Goal: Task Accomplishment & Management: Manage account settings

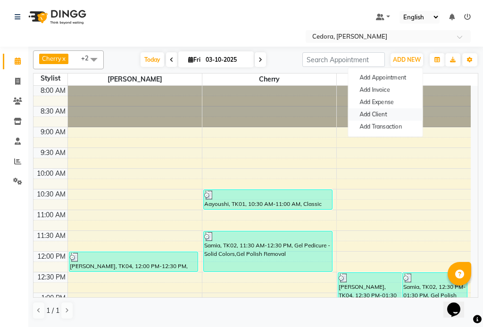
click at [363, 115] on link "Add Client" at bounding box center [385, 115] width 75 height 12
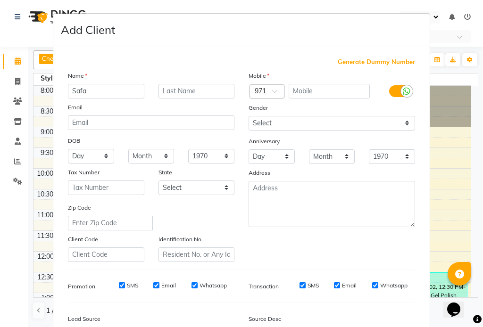
type input "Safa"
click at [301, 87] on input "text" at bounding box center [330, 91] width 82 height 15
type input "555453258"
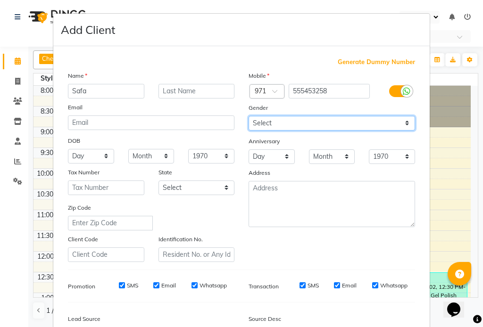
click at [264, 123] on select "Select [DEMOGRAPHIC_DATA] [DEMOGRAPHIC_DATA] Other Prefer Not To Say" at bounding box center [332, 123] width 167 height 15
select select "[DEMOGRAPHIC_DATA]"
click at [249, 116] on select "Select [DEMOGRAPHIC_DATA] [DEMOGRAPHIC_DATA] Other Prefer Not To Say" at bounding box center [332, 123] width 167 height 15
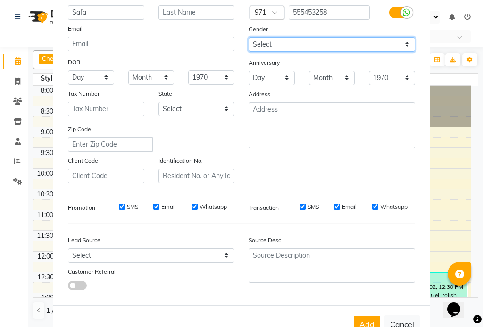
scroll to position [108, 0]
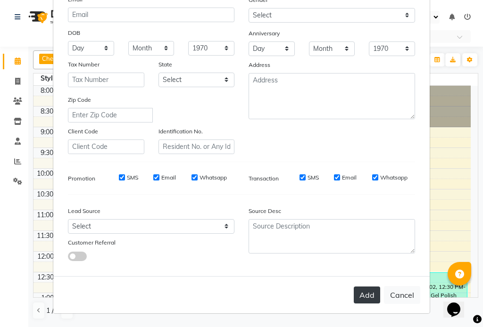
click at [366, 294] on button "Add" at bounding box center [367, 295] width 26 height 17
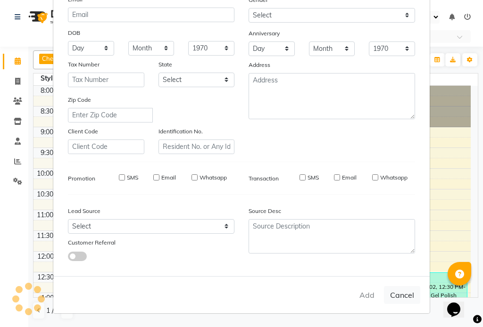
select select
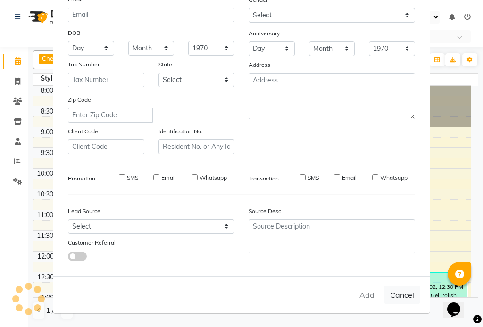
select select
checkbox input "false"
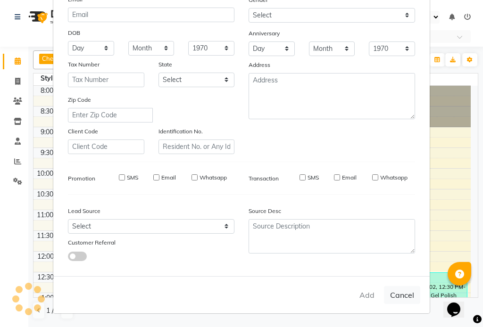
checkbox input "false"
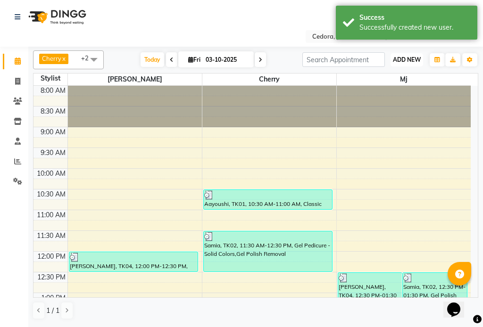
click at [413, 59] on span "ADD NEW" at bounding box center [407, 59] width 28 height 7
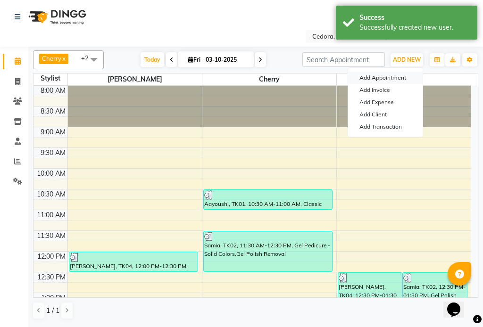
click at [393, 78] on button "Add Appointment" at bounding box center [385, 78] width 75 height 12
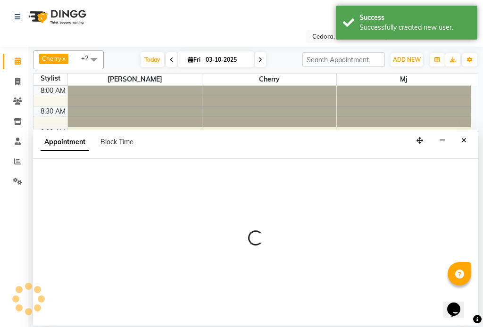
select select "tentative"
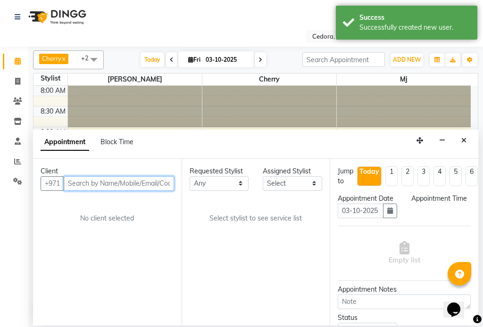
select select "540"
click at [86, 183] on input "text" at bounding box center [119, 183] width 110 height 15
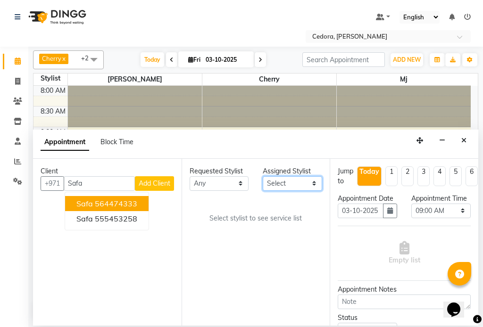
click at [312, 179] on select "Select [PERSON_NAME] [PERSON_NAME] [PERSON_NAME] [PERSON_NAME]" at bounding box center [292, 183] width 59 height 15
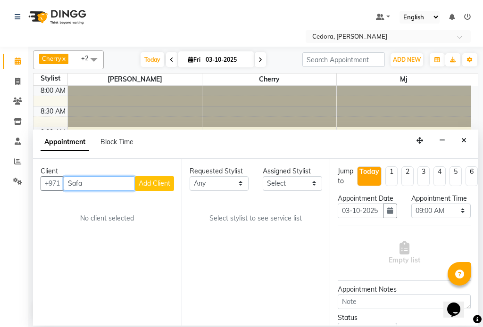
click at [104, 181] on input "Safa" at bounding box center [99, 183] width 71 height 15
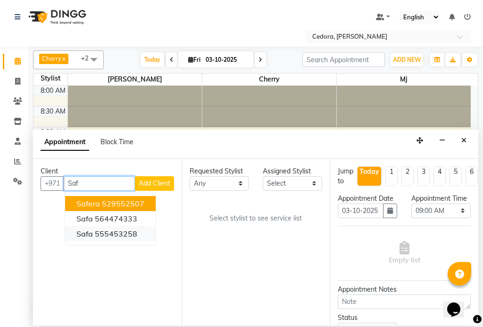
click at [84, 235] on span "Safa" at bounding box center [84, 233] width 17 height 9
type input "555453258"
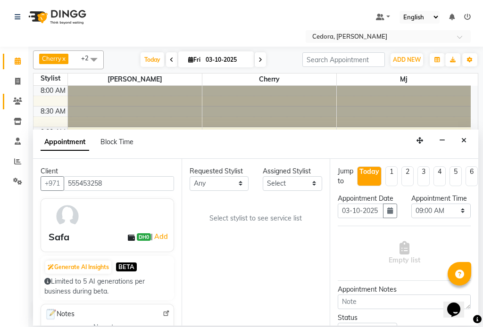
click at [15, 104] on icon at bounding box center [17, 101] width 9 height 7
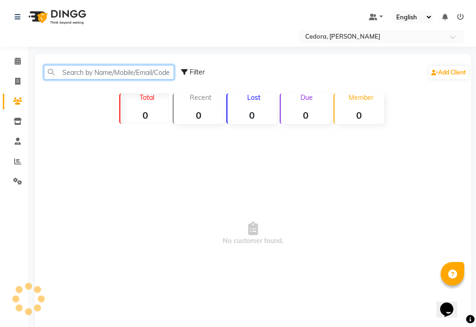
click at [88, 72] on input "text" at bounding box center [109, 72] width 130 height 15
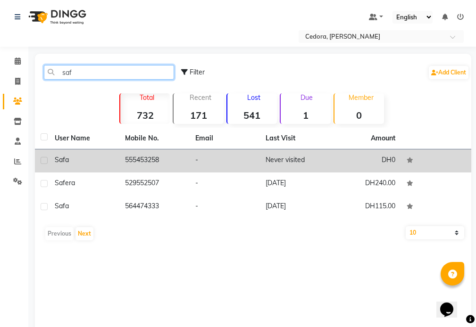
type input "saf"
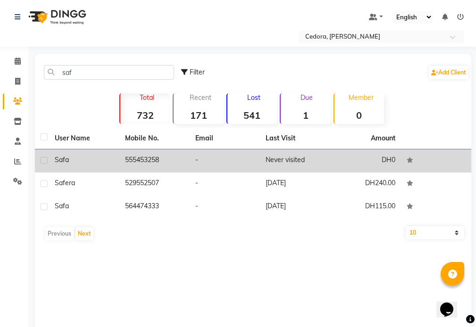
click at [135, 157] on td "555453258" at bounding box center [154, 161] width 70 height 23
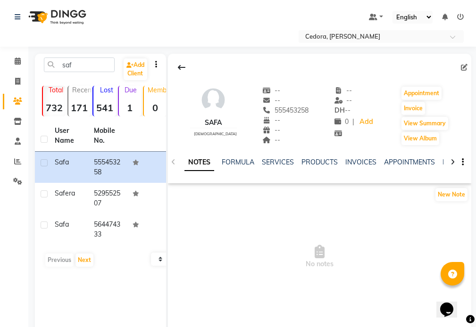
click at [462, 67] on icon at bounding box center [464, 67] width 7 height 7
select select "[DEMOGRAPHIC_DATA]"
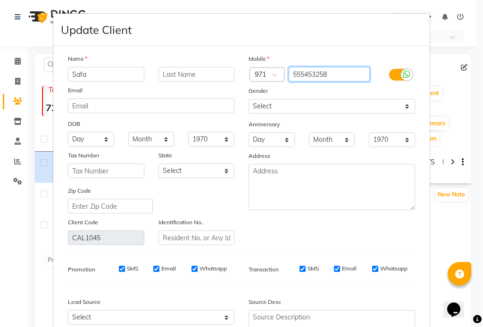
click at [334, 76] on input "555453258" at bounding box center [330, 74] width 82 height 15
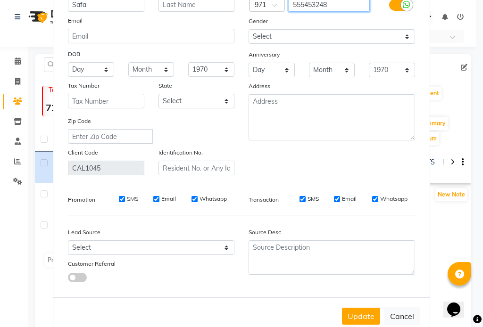
scroll to position [91, 0]
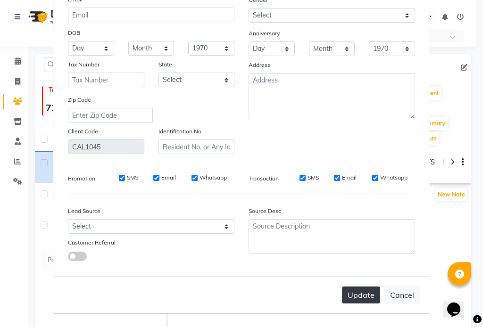
type input "555453248"
click at [363, 298] on button "Update" at bounding box center [361, 295] width 38 height 17
select select
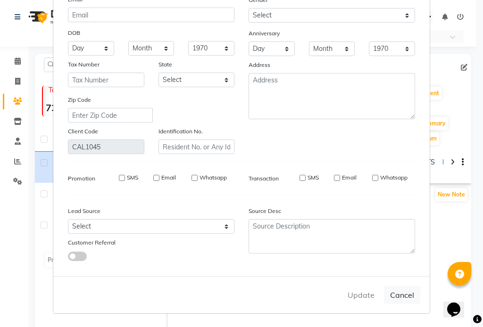
select select
checkbox input "false"
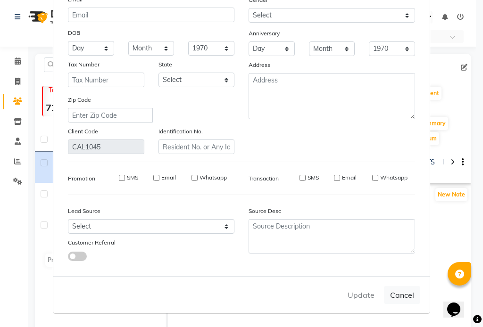
checkbox input "false"
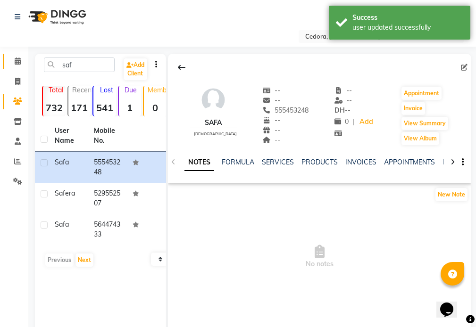
click at [17, 61] on icon at bounding box center [18, 61] width 6 height 7
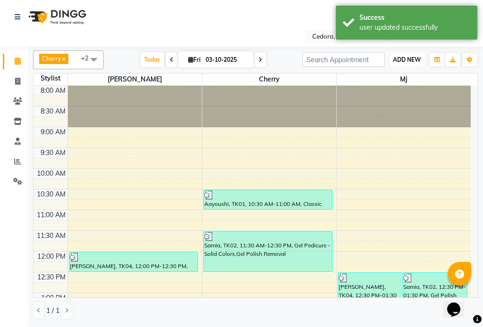
click at [402, 58] on span "ADD NEW" at bounding box center [407, 59] width 28 height 7
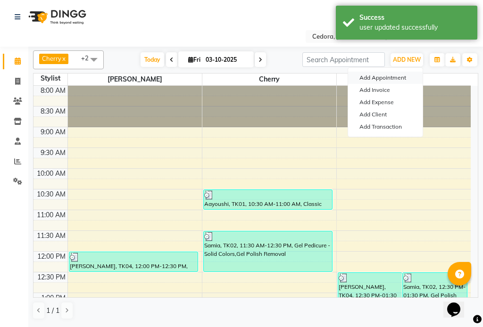
click at [396, 76] on button "Add Appointment" at bounding box center [385, 78] width 75 height 12
select select "540"
select select "tentative"
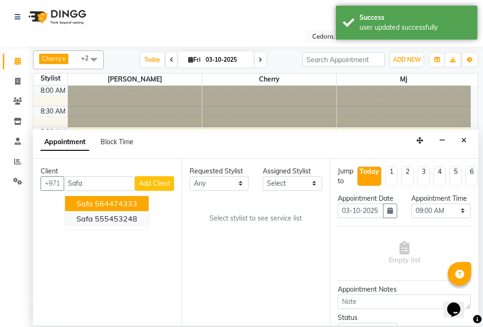
click at [88, 221] on span "Safa" at bounding box center [84, 218] width 17 height 9
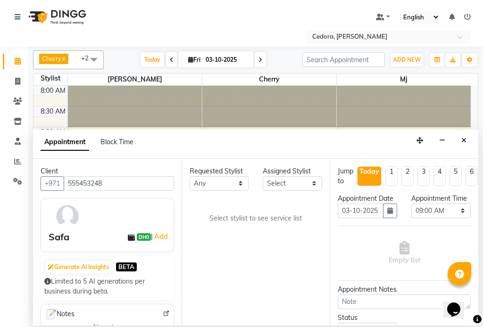
type input "555453248"
click at [296, 182] on select "Select [PERSON_NAME] [PERSON_NAME] [PERSON_NAME] [PERSON_NAME]" at bounding box center [292, 183] width 59 height 15
select select "93334"
click at [263, 176] on select "Select [PERSON_NAME] [PERSON_NAME] [PERSON_NAME] [PERSON_NAME]" at bounding box center [292, 183] width 59 height 15
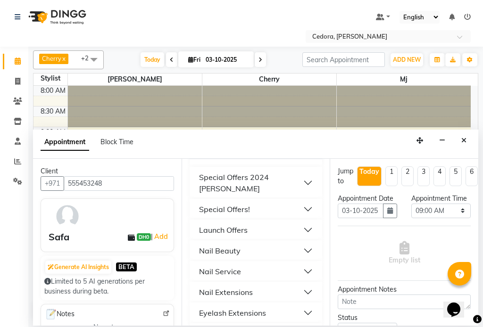
scroll to position [426, 0]
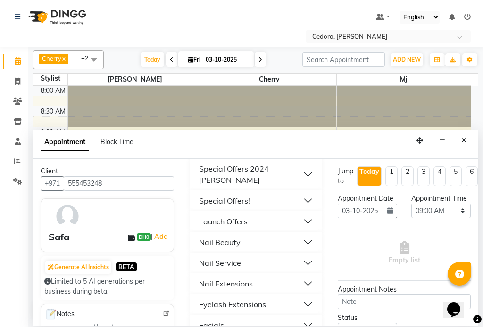
click at [207, 258] on div "Nail Service" at bounding box center [220, 263] width 42 height 11
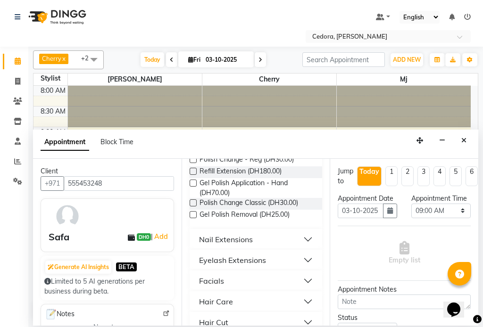
scroll to position [966, 0]
click at [190, 207] on label at bounding box center [193, 203] width 7 height 7
click at [190, 207] on input "checkbox" at bounding box center [193, 204] width 6 height 6
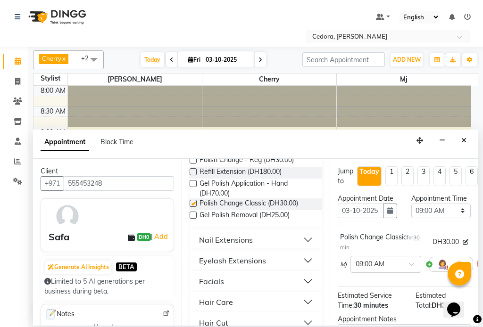
checkbox input "false"
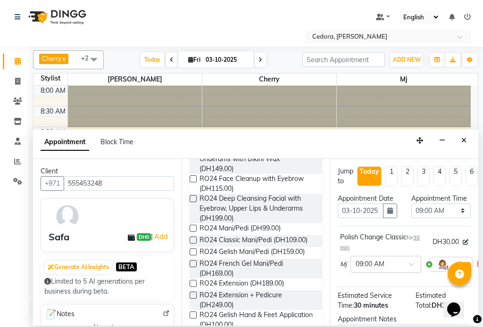
scroll to position [0, 0]
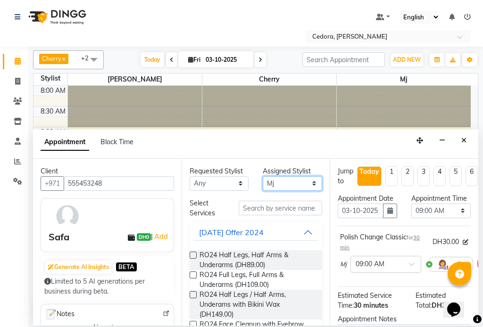
click at [311, 177] on select "Select [PERSON_NAME] [PERSON_NAME] [PERSON_NAME] [PERSON_NAME]" at bounding box center [292, 183] width 59 height 15
select select "34803"
click at [263, 176] on select "Select [PERSON_NAME] [PERSON_NAME] [PERSON_NAME] [PERSON_NAME]" at bounding box center [292, 183] width 59 height 15
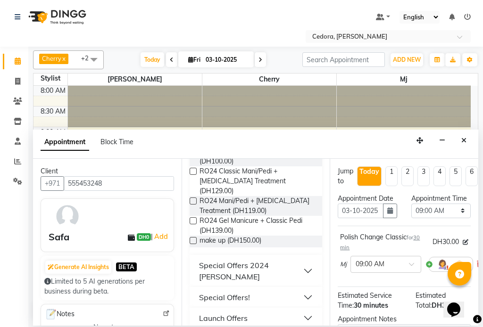
scroll to position [464, 0]
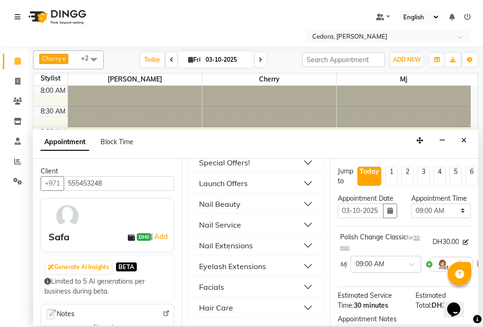
click at [201, 219] on div "Nail Service" at bounding box center [220, 224] width 42 height 11
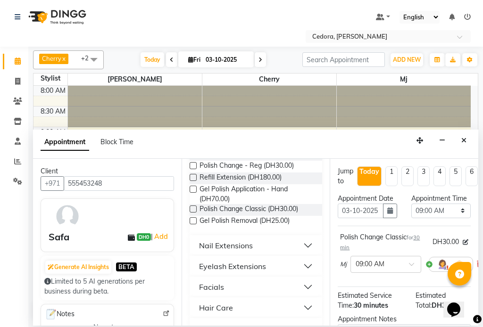
scroll to position [963, 0]
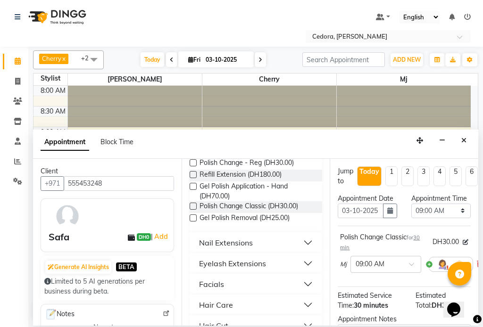
click at [191, 206] on label at bounding box center [193, 206] width 7 height 7
click at [191, 206] on input "checkbox" at bounding box center [193, 207] width 6 height 6
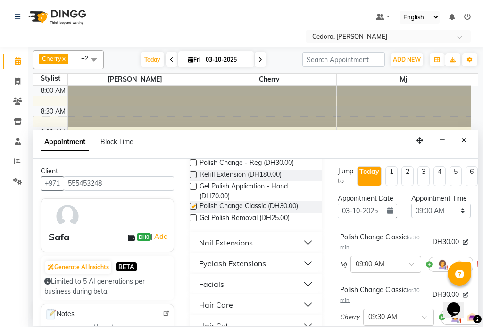
checkbox input "false"
click at [447, 218] on select "Select 09:00 AM 09:15 AM 09:30 AM 09:45 AM 10:00 AM 10:15 AM 10:30 AM 10:45 AM …" at bounding box center [440, 211] width 59 height 15
select select "1050"
click at [411, 213] on select "Select 09:00 AM 09:15 AM 09:30 AM 09:45 AM 10:00 AM 10:15 AM 10:30 AM 10:45 AM …" at bounding box center [440, 211] width 59 height 15
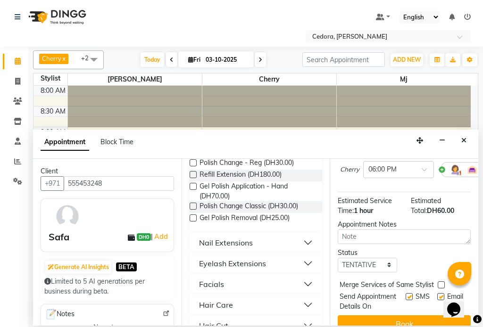
click at [442, 289] on label at bounding box center [441, 285] width 7 height 7
click at [442, 289] on input "checkbox" at bounding box center [441, 286] width 6 height 6
checkbox input "true"
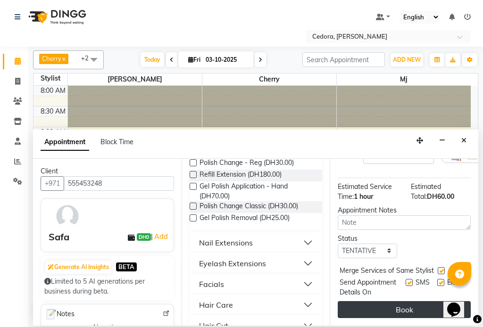
click at [418, 308] on button "Book" at bounding box center [404, 309] width 133 height 17
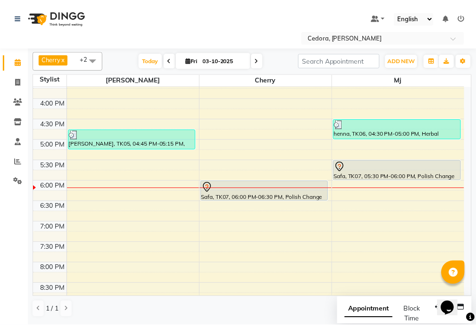
scroll to position [321, 0]
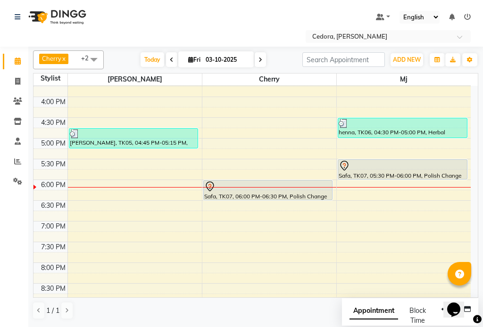
click at [312, 197] on div "Safa, TK07, 06:00 PM-06:30 PM, Polish Change Classic" at bounding box center [268, 190] width 129 height 19
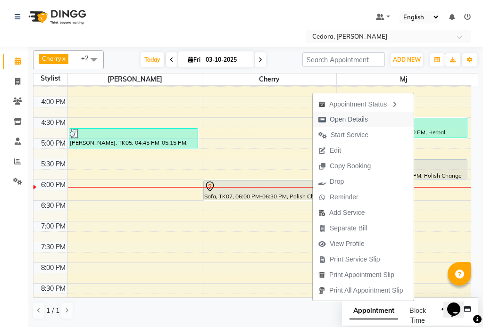
click at [332, 121] on span "Open Details" at bounding box center [349, 120] width 38 height 10
select select "7"
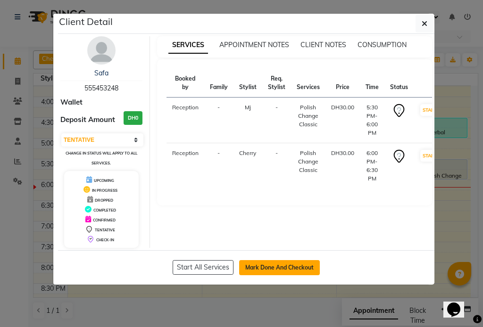
click at [255, 271] on button "Mark Done And Checkout" at bounding box center [279, 267] width 81 height 15
select select "service"
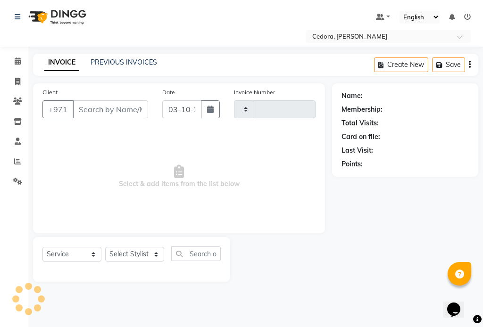
type input "0806"
select select "5144"
type input "555453248"
select select "93334"
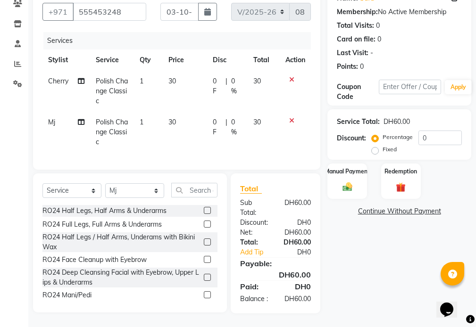
scroll to position [106, 0]
click at [250, 249] on link "Add Tip" at bounding box center [258, 252] width 50 height 10
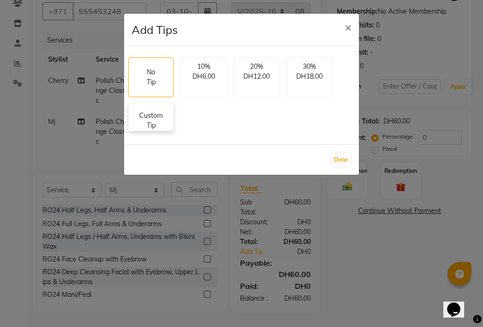
click at [159, 111] on p "Custom Tip" at bounding box center [150, 121] width 33 height 20
select select "34803"
select select "93334"
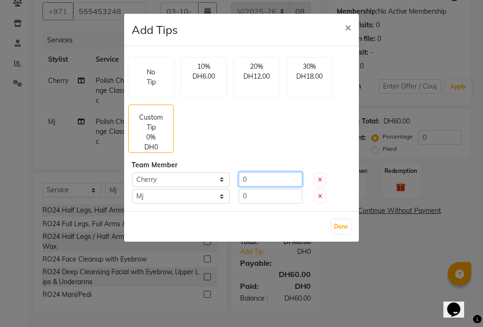
click at [258, 179] on input "0" at bounding box center [271, 179] width 64 height 15
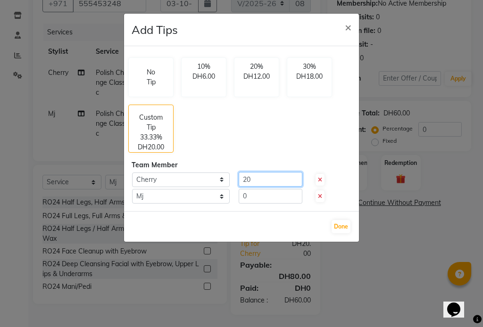
type input "20"
click at [258, 194] on input "0" at bounding box center [271, 196] width 64 height 15
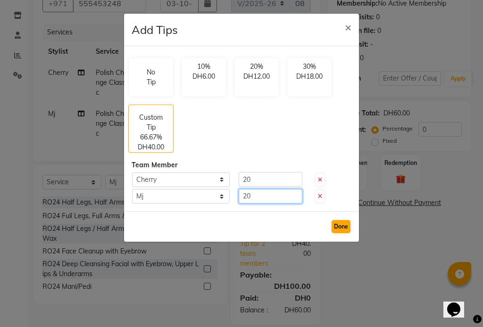
type input "20"
click at [343, 225] on button "Done" at bounding box center [341, 226] width 19 height 13
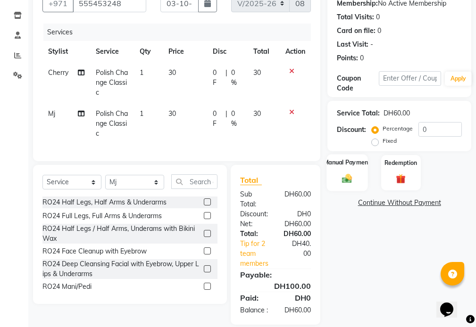
click at [345, 160] on label "Manual Payment" at bounding box center [347, 162] width 47 height 9
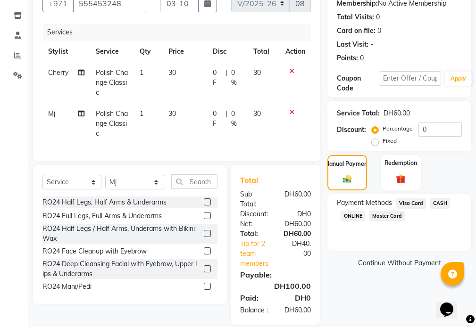
click at [408, 200] on span "Visa Card" at bounding box center [411, 203] width 30 height 11
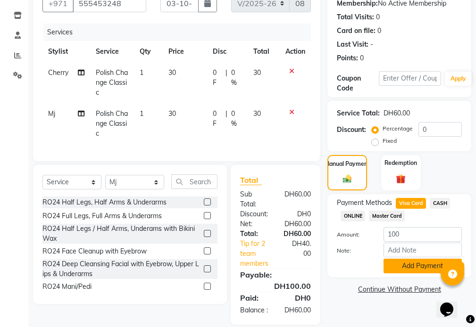
click at [418, 264] on button "Add Payment" at bounding box center [423, 266] width 78 height 15
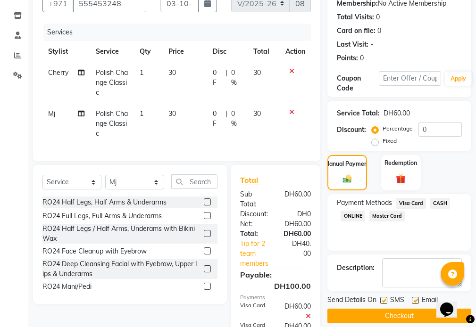
scroll to position [184, 0]
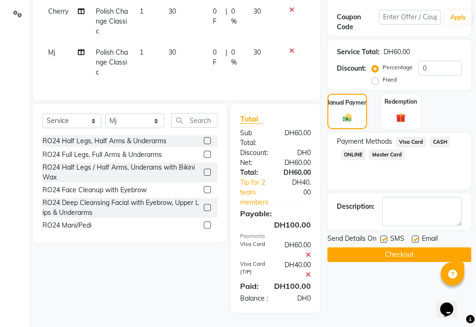
click at [397, 248] on button "Checkout" at bounding box center [399, 255] width 144 height 15
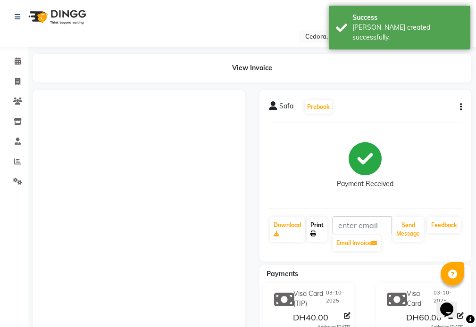
click at [320, 225] on link "Print" at bounding box center [317, 230] width 21 height 25
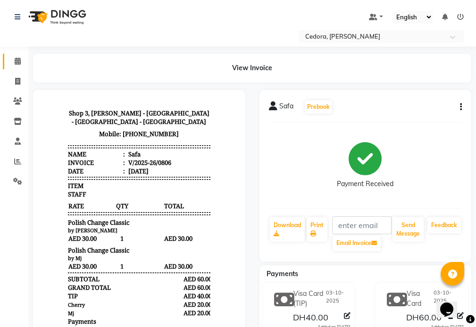
click at [15, 63] on icon at bounding box center [18, 61] width 6 height 7
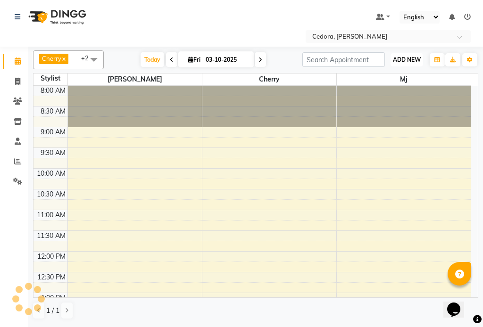
click at [404, 55] on button "ADD NEW Toggle Dropdown" at bounding box center [407, 59] width 33 height 13
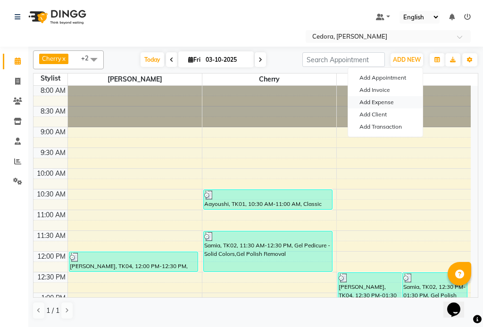
click at [365, 104] on link "Add Expense" at bounding box center [385, 102] width 75 height 12
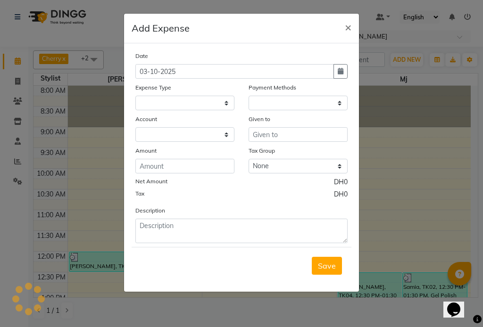
select select "1"
select select "4047"
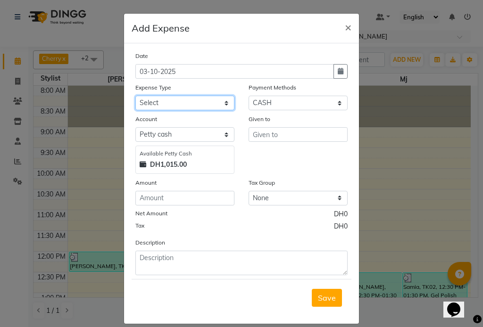
click at [143, 104] on select "Select Advance Salary Bank charges Car maintenance Cash transfer to bank Cash t…" at bounding box center [184, 103] width 99 height 15
select select "10"
click at [135, 96] on select "Select Advance Salary Bank charges Car maintenance Cash transfer to bank Cash t…" at bounding box center [184, 103] width 99 height 15
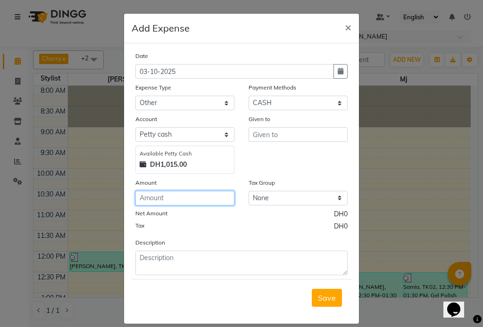
click at [144, 195] on input "number" at bounding box center [184, 198] width 99 height 15
type input "50"
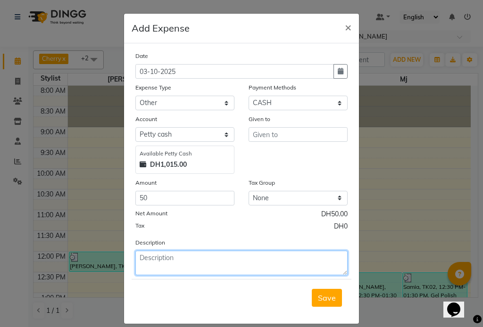
click at [185, 261] on textarea at bounding box center [241, 263] width 212 height 25
click at [172, 260] on textarea "tups" at bounding box center [241, 263] width 212 height 25
type textarea "t"
type textarea "Tips"
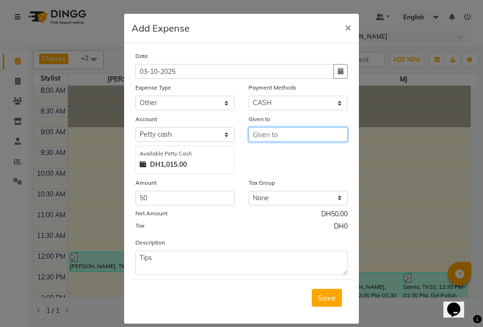
click at [258, 131] on input "text" at bounding box center [298, 134] width 99 height 15
click at [275, 139] on input "cherry NJ [PERSON_NAME]" at bounding box center [298, 134] width 99 height 15
type input "[PERSON_NAME] [PERSON_NAME]"
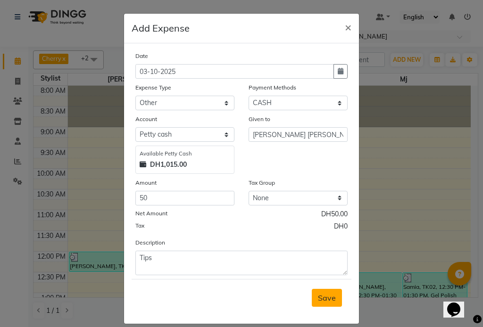
click at [322, 298] on span "Save" at bounding box center [327, 297] width 18 height 9
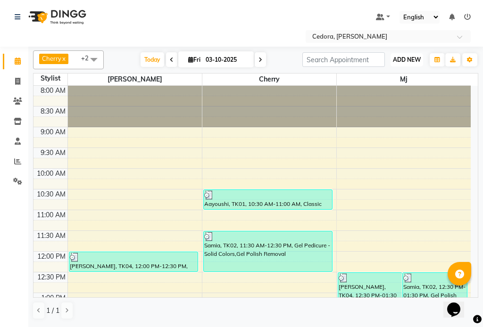
click at [409, 57] on span "ADD NEW" at bounding box center [407, 59] width 28 height 7
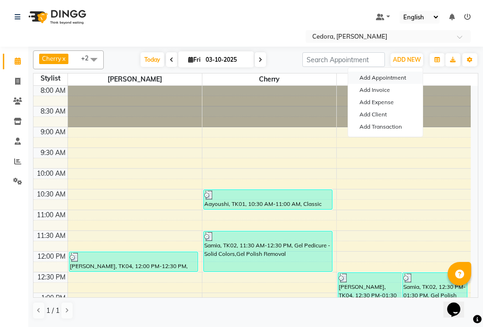
click at [369, 76] on button "Add Appointment" at bounding box center [385, 78] width 75 height 12
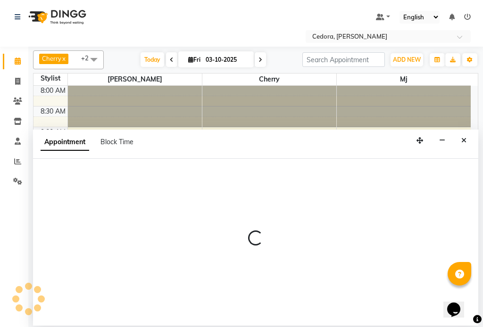
select select "540"
select select "tentative"
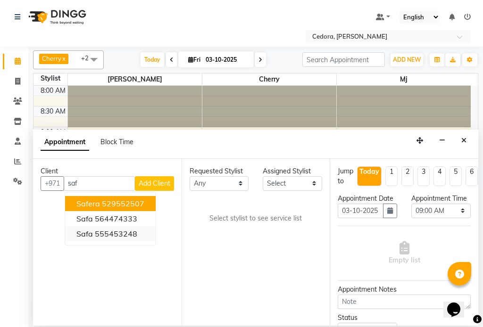
click at [84, 236] on span "Safa" at bounding box center [84, 233] width 17 height 9
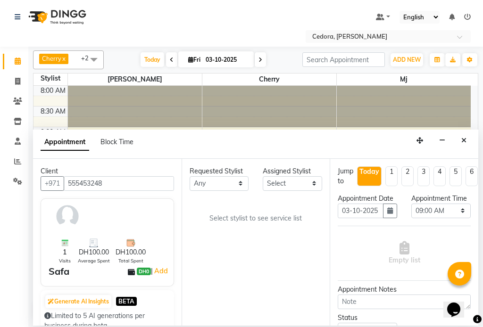
type input "555453248"
click at [285, 179] on select "Select [PERSON_NAME] [PERSON_NAME] [PERSON_NAME] [PERSON_NAME]" at bounding box center [292, 183] width 59 height 15
select select "34802"
click at [263, 176] on select "Select [PERSON_NAME] [PERSON_NAME] [PERSON_NAME] [PERSON_NAME]" at bounding box center [292, 183] width 59 height 15
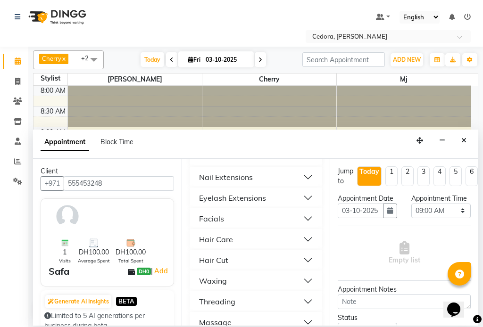
scroll to position [538, 0]
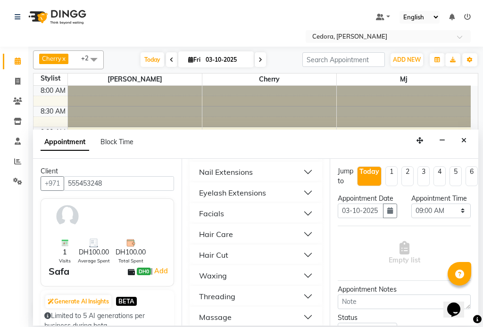
click at [211, 312] on div "Massage" at bounding box center [215, 317] width 33 height 11
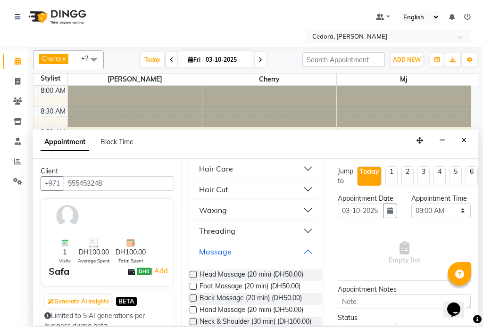
scroll to position [608, 0]
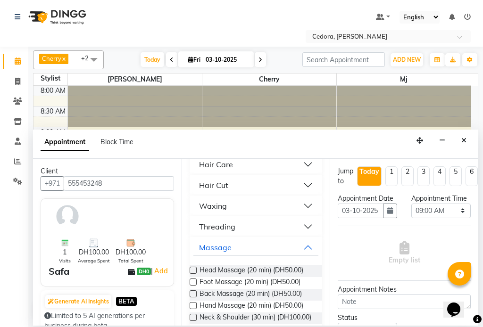
click at [193, 291] on label at bounding box center [193, 294] width 7 height 7
click at [193, 292] on input "checkbox" at bounding box center [193, 295] width 6 height 6
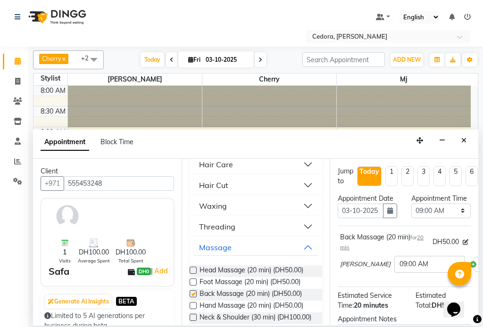
checkbox input "false"
click at [444, 218] on select "Select 09:00 AM 09:15 AM 09:30 AM 09:45 AM 10:00 AM 10:15 AM 10:30 AM 10:45 AM …" at bounding box center [440, 211] width 59 height 15
select select "1080"
click at [411, 213] on select "Select 09:00 AM 09:15 AM 09:30 AM 09:45 AM 10:00 AM 10:15 AM 10:30 AM 10:45 AM …" at bounding box center [440, 211] width 59 height 15
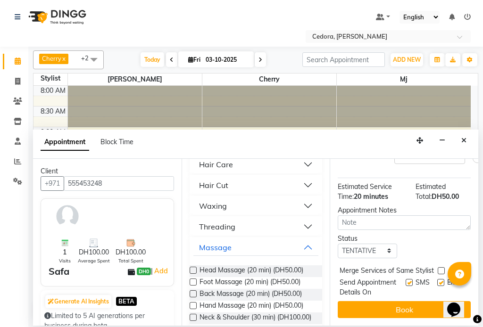
scroll to position [136, 0]
click at [444, 268] on label at bounding box center [441, 271] width 7 height 7
click at [444, 269] on input "checkbox" at bounding box center [441, 272] width 6 height 6
checkbox input "true"
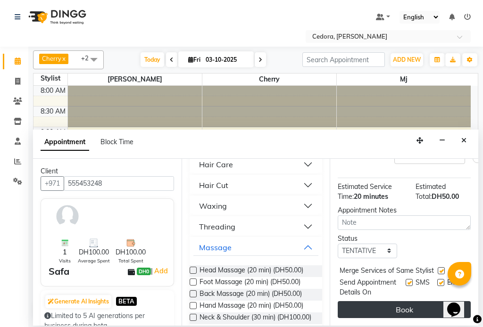
click at [387, 304] on button "Book" at bounding box center [404, 309] width 133 height 17
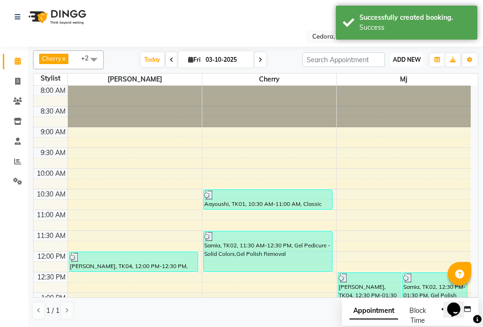
click at [404, 54] on button "ADD NEW Toggle Dropdown" at bounding box center [407, 59] width 33 height 13
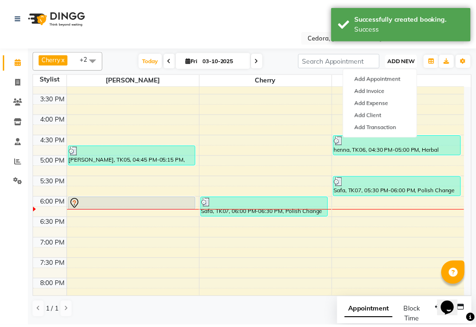
scroll to position [369, 0]
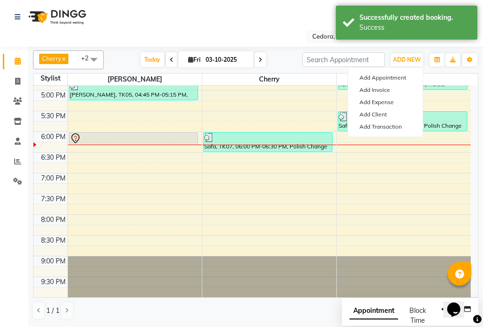
click at [107, 143] on div at bounding box center [133, 145] width 129 height 4
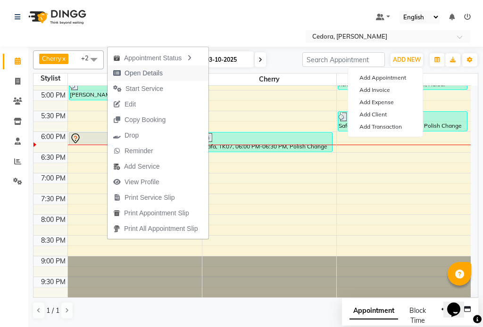
click at [129, 77] on span "Open Details" at bounding box center [144, 73] width 38 height 10
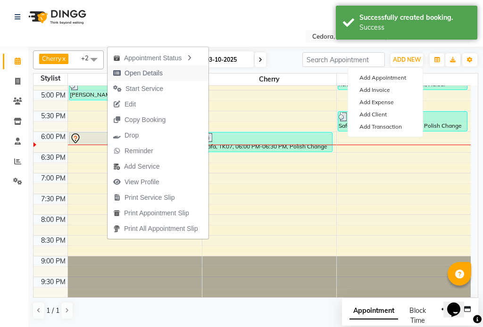
select select "7"
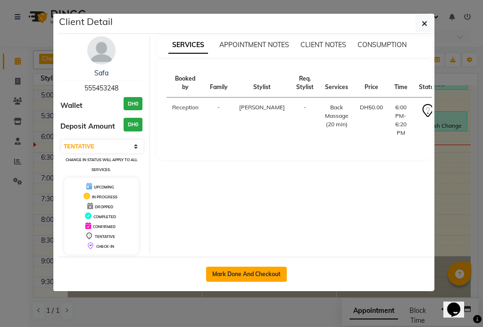
click at [230, 275] on button "Mark Done And Checkout" at bounding box center [246, 274] width 81 height 15
select select "service"
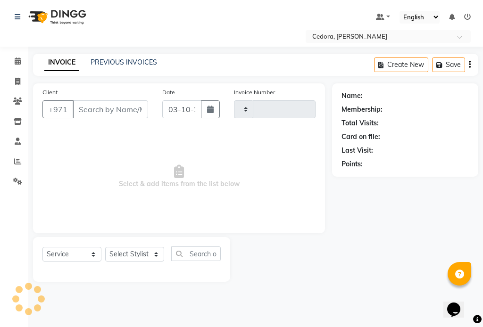
type input "0807"
select select "5144"
type input "555453248"
select select "34802"
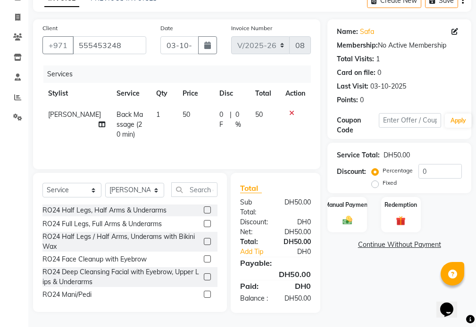
scroll to position [74, 0]
click at [253, 247] on link "Add Tip" at bounding box center [258, 252] width 50 height 10
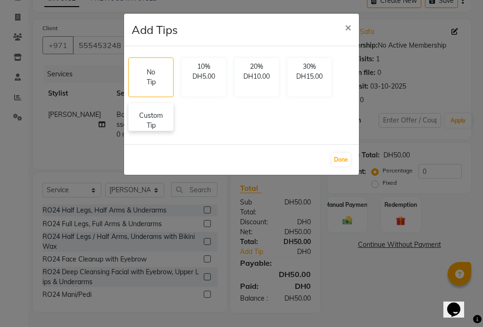
click at [158, 118] on p "Custom Tip" at bounding box center [150, 121] width 33 height 20
select select "34802"
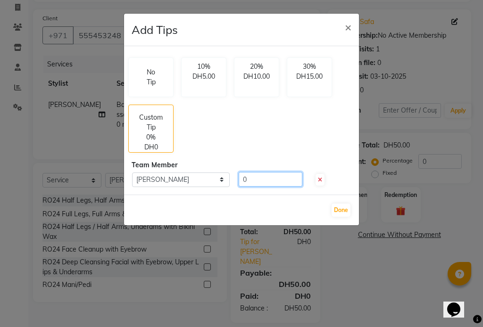
click at [256, 178] on input "0" at bounding box center [271, 179] width 64 height 15
type input "20"
click at [346, 211] on button "Done" at bounding box center [341, 210] width 19 height 13
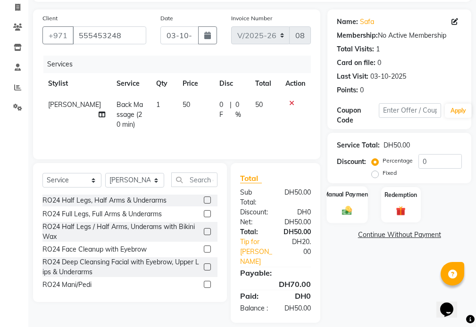
click at [343, 193] on label "Manual Payment" at bounding box center [347, 194] width 47 height 9
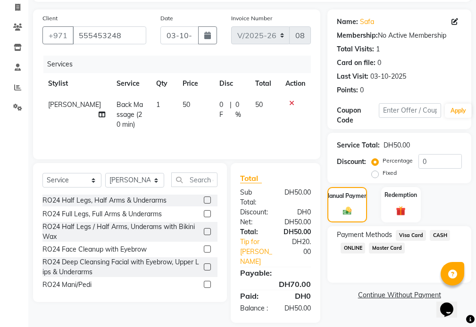
click at [412, 233] on span "Visa Card" at bounding box center [411, 235] width 30 height 11
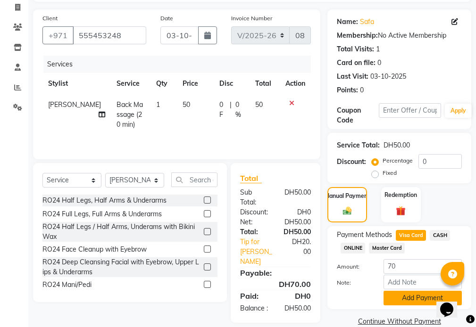
click at [402, 298] on button "Add Payment" at bounding box center [423, 298] width 78 height 15
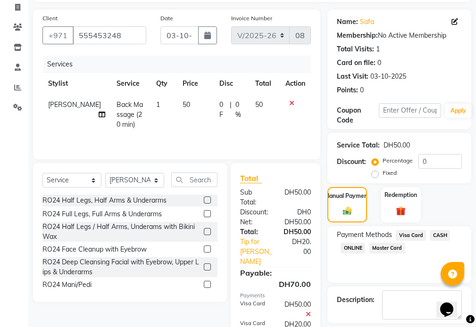
scroll to position [122, 0]
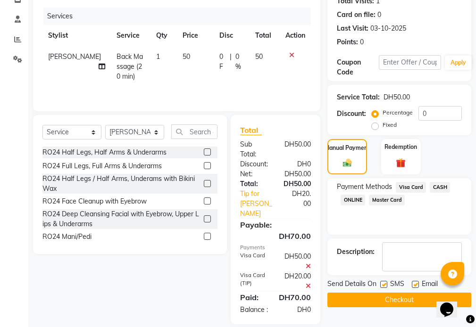
click at [419, 302] on button "Checkout" at bounding box center [399, 300] width 144 height 15
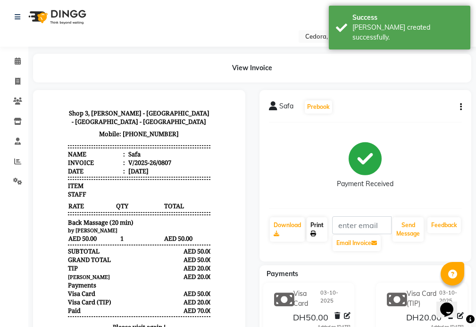
click at [319, 224] on link "Print" at bounding box center [317, 230] width 21 height 25
